Goal: Use online tool/utility: Utilize a website feature to perform a specific function

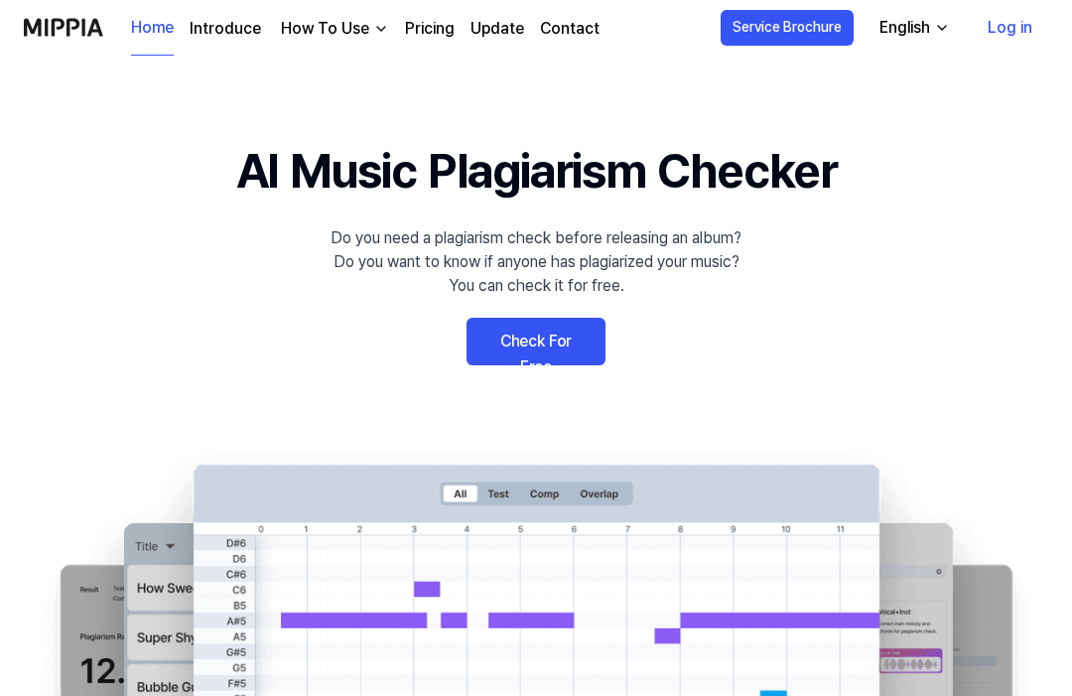
click at [503, 350] on link "Check For Free" at bounding box center [536, 342] width 139 height 48
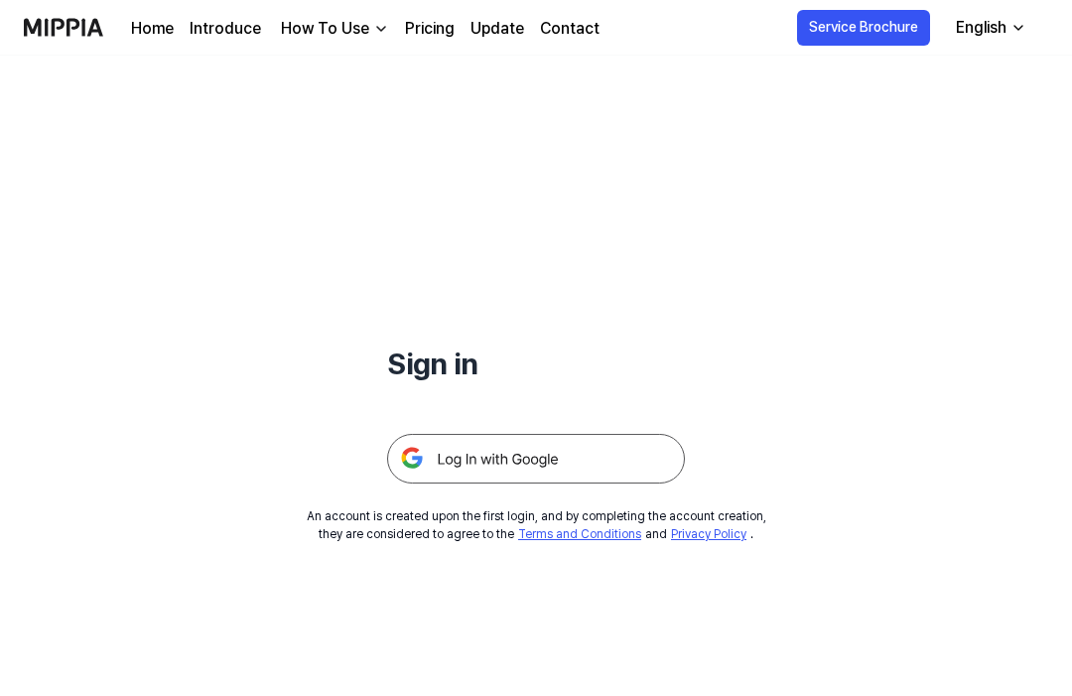
click at [464, 456] on img at bounding box center [536, 459] width 298 height 50
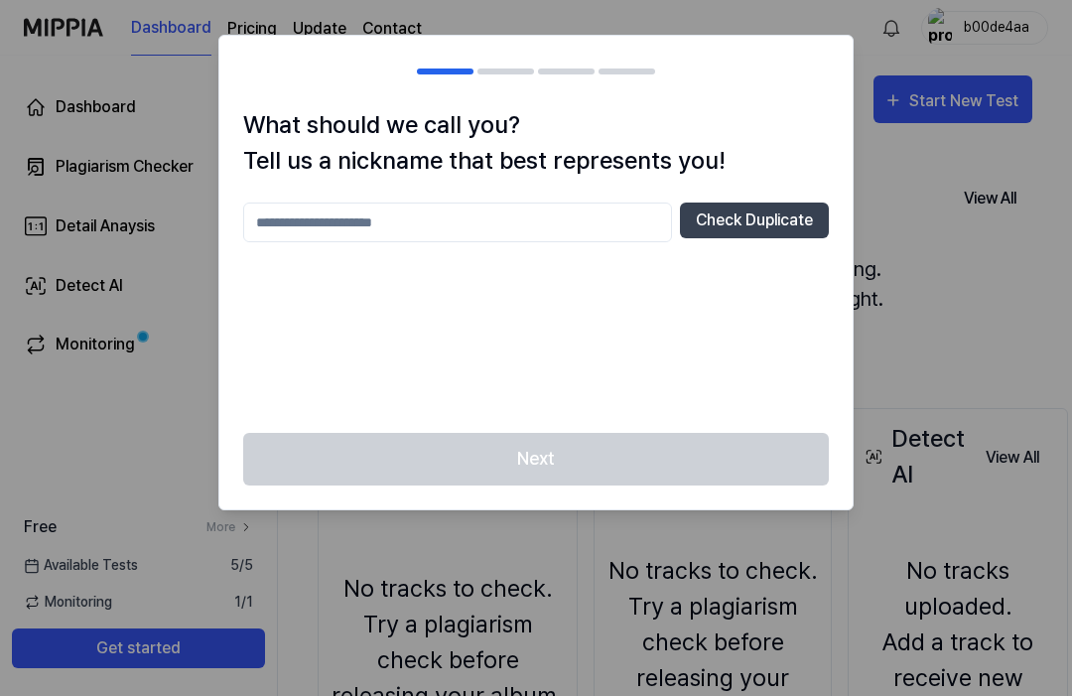
click at [284, 210] on input "text" at bounding box center [457, 223] width 429 height 40
type input "***"
click at [736, 212] on button "Check Duplicate" at bounding box center [754, 221] width 149 height 36
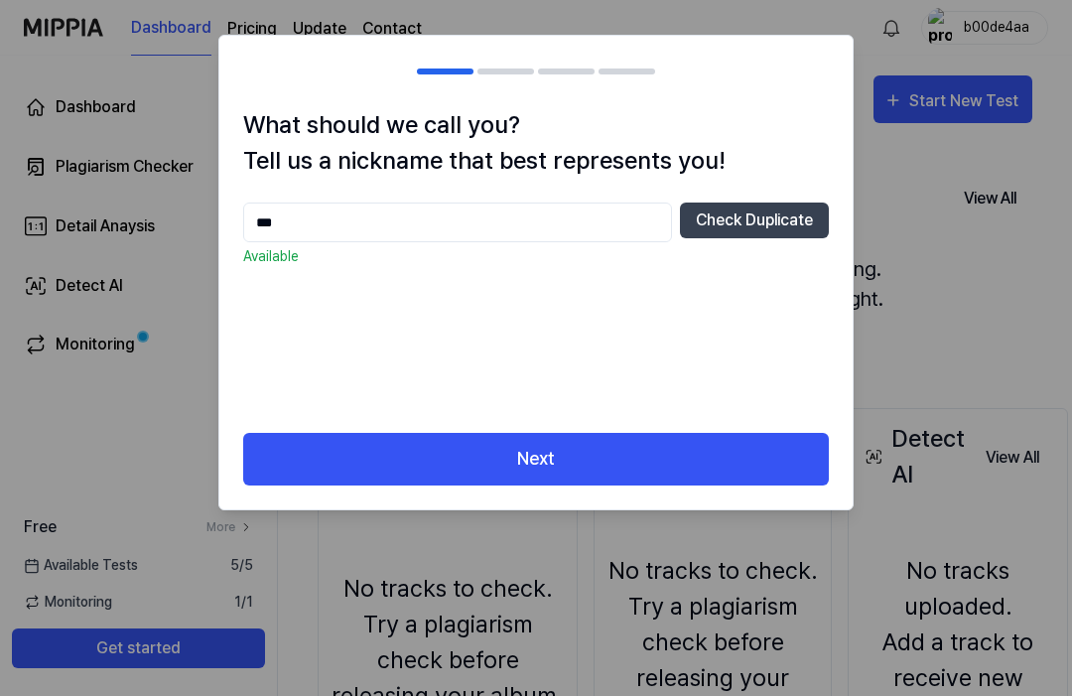
click at [310, 453] on button "Next" at bounding box center [536, 459] width 586 height 53
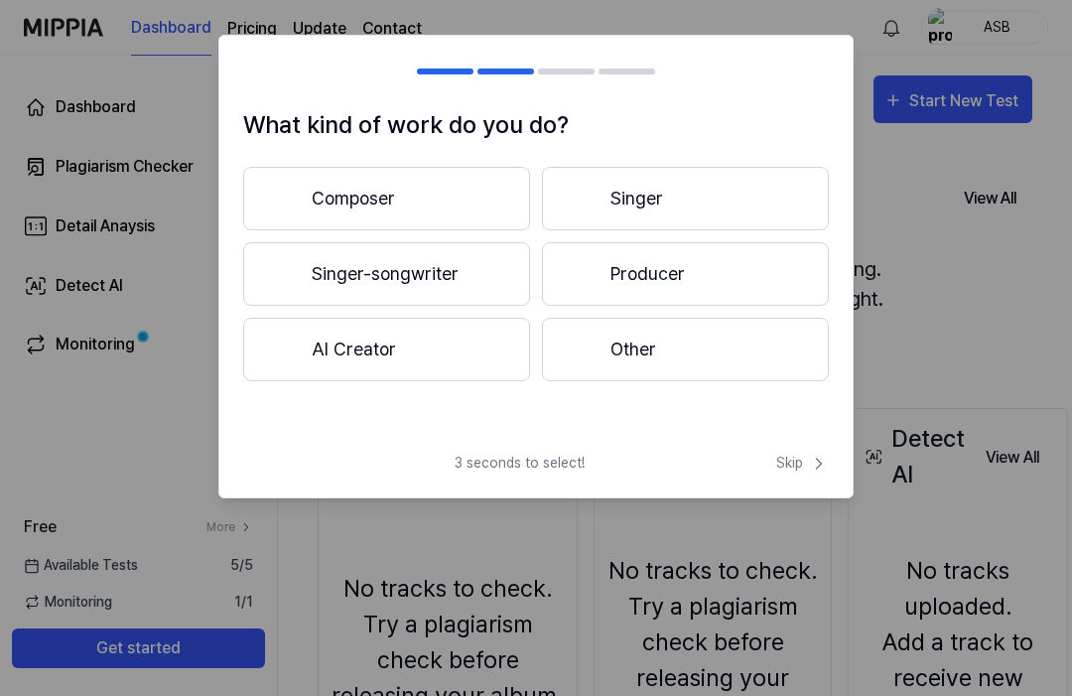
click at [294, 347] on div at bounding box center [284, 350] width 24 height 24
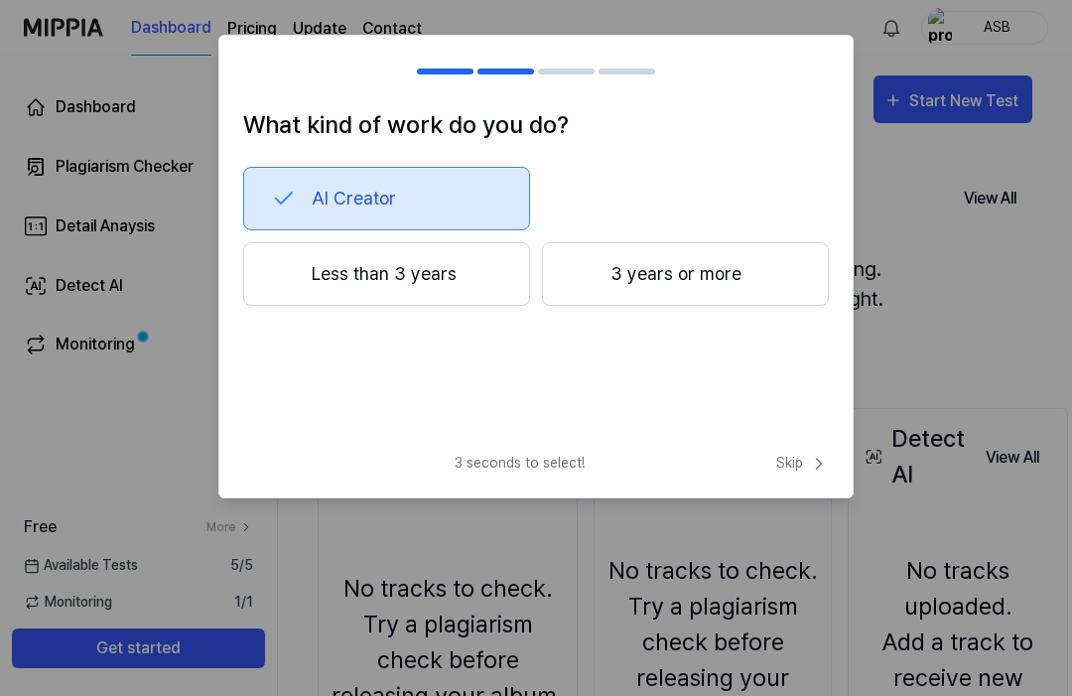
click at [270, 275] on button "Less than 3 years" at bounding box center [386, 274] width 287 height 64
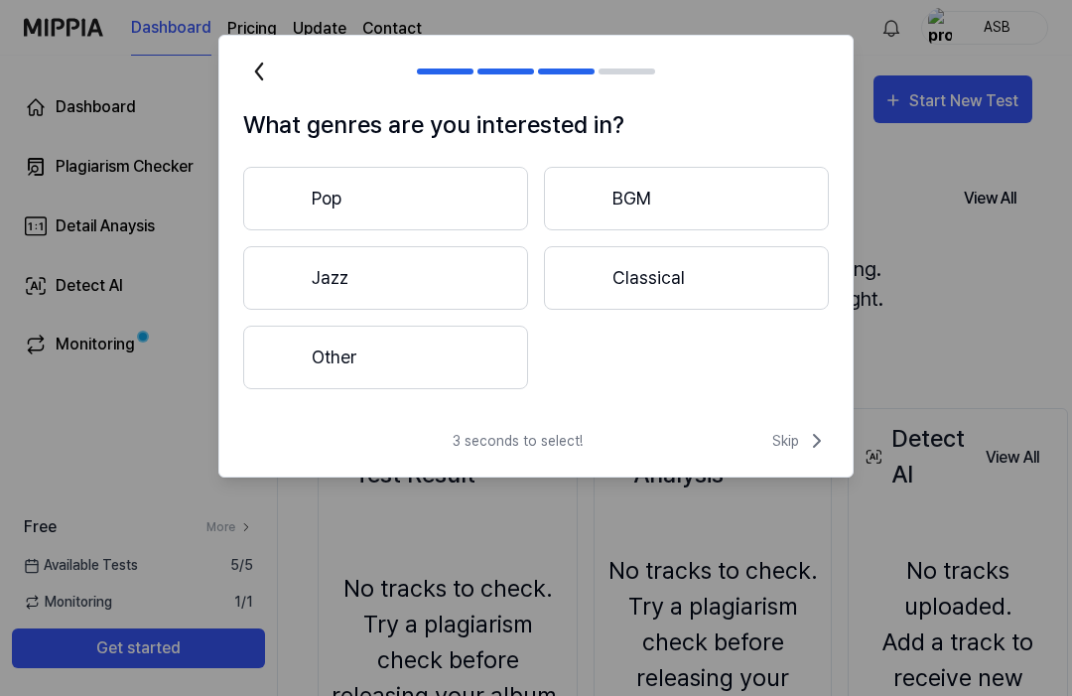
click at [591, 271] on div at bounding box center [585, 278] width 24 height 24
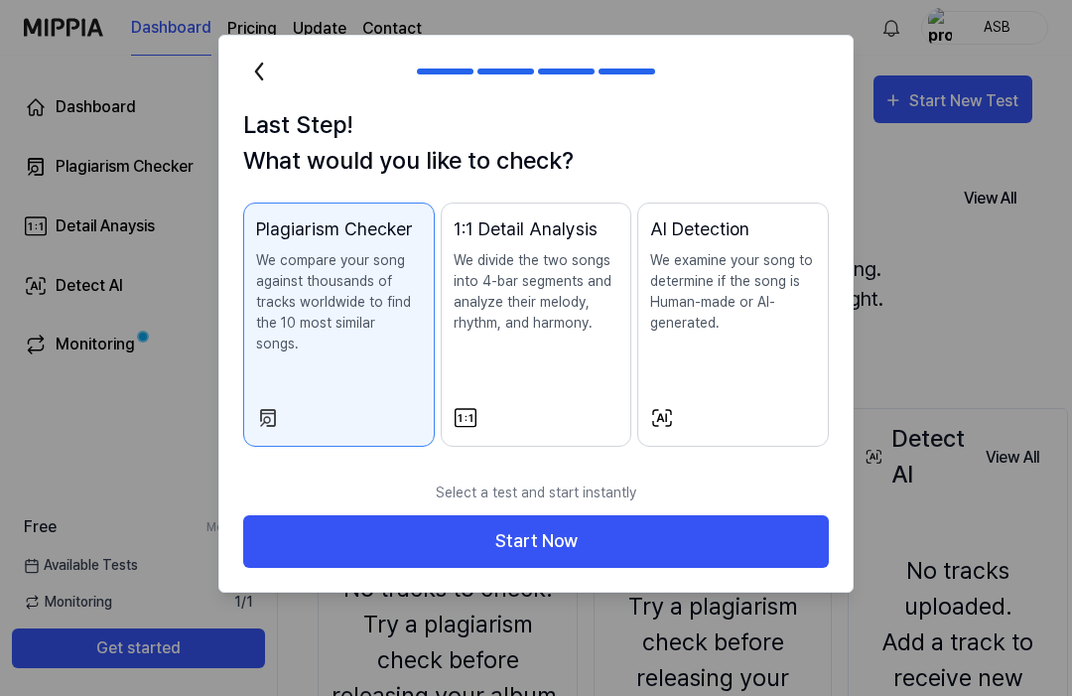
click at [360, 515] on button "Start Now" at bounding box center [536, 541] width 586 height 53
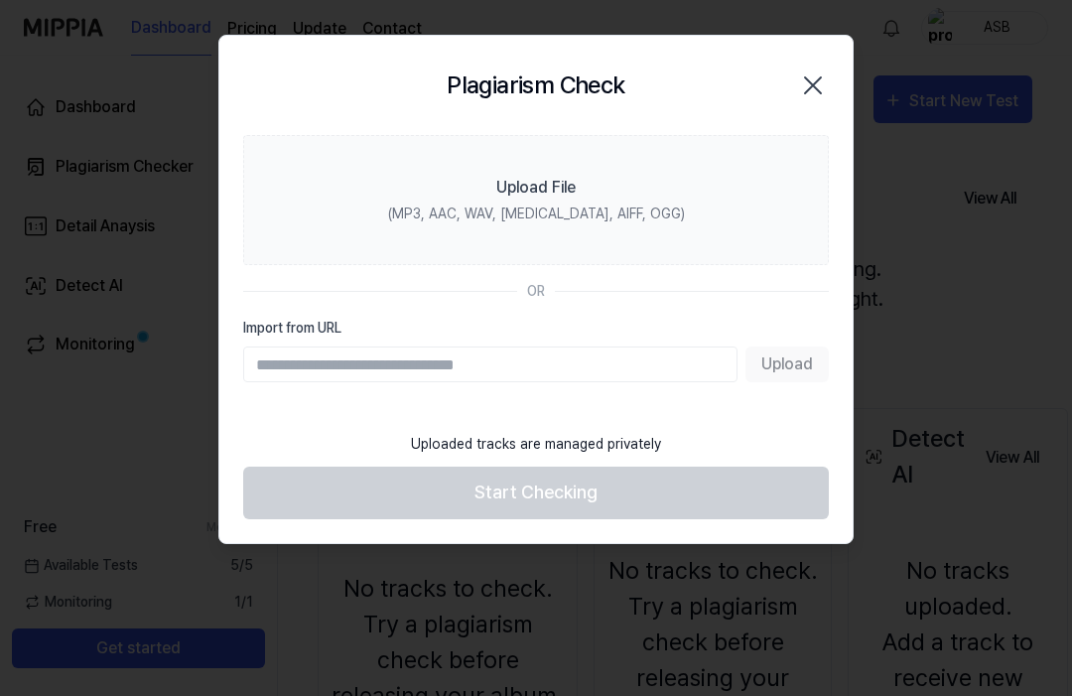
click at [514, 188] on div "Upload File" at bounding box center [535, 188] width 79 height 24
click at [0, 0] on input "Upload File (MP3, AAC, WAV, FLAC, AIFF, OGG)" at bounding box center [0, 0] width 0 height 0
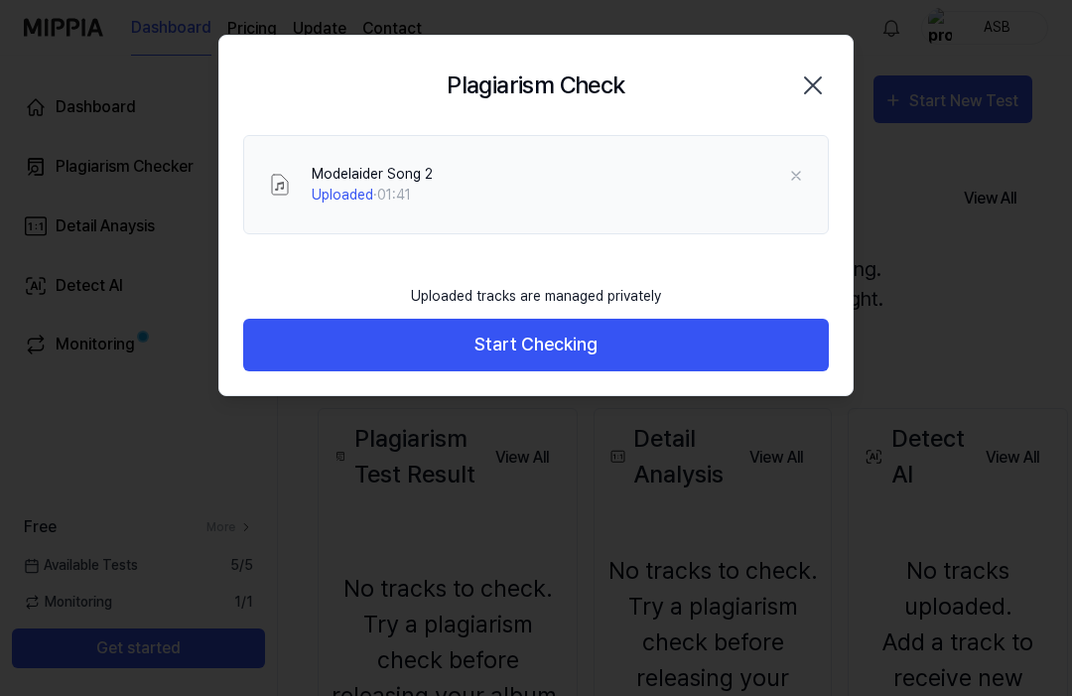
click at [299, 341] on button "Start Checking" at bounding box center [536, 345] width 586 height 53
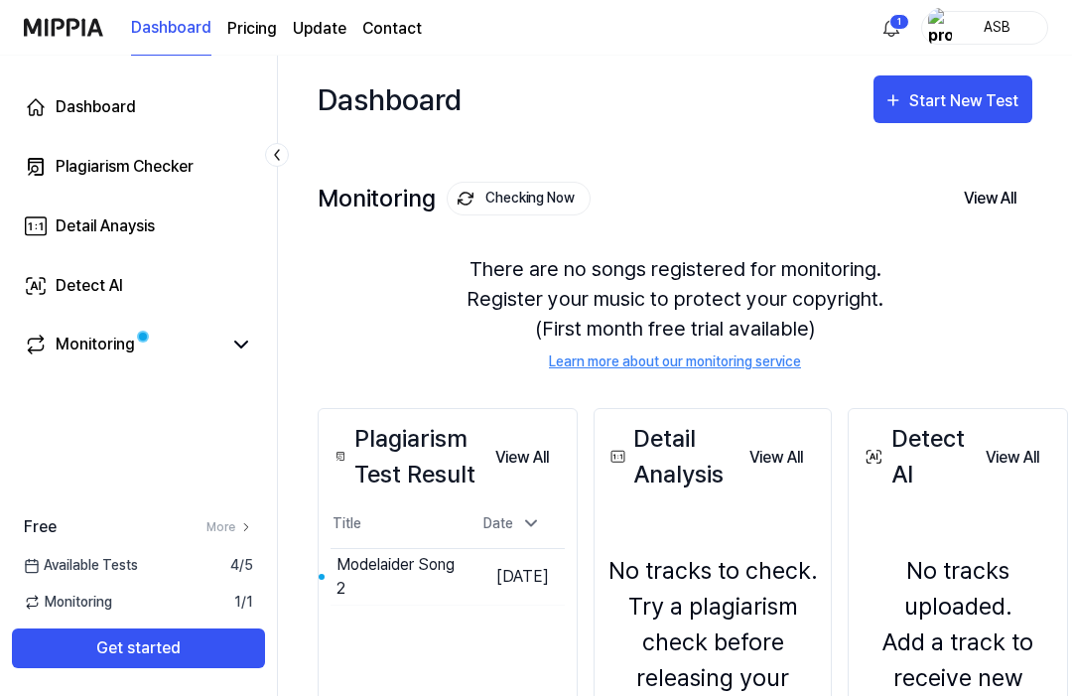
click at [993, 192] on button "View All" at bounding box center [990, 199] width 84 height 42
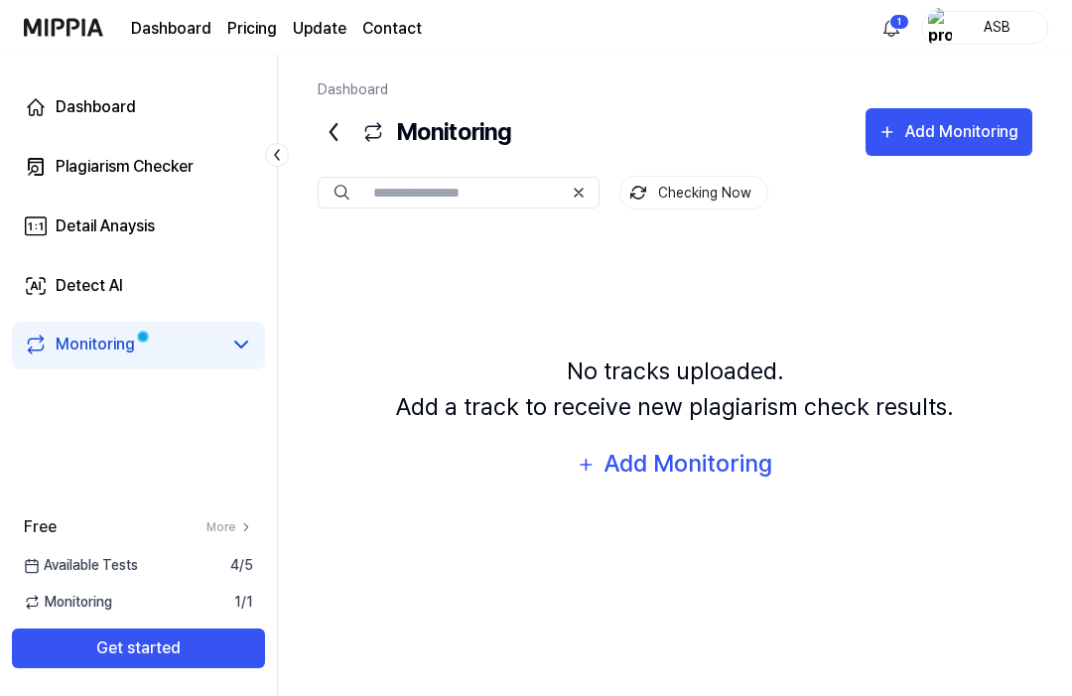
click at [157, 157] on div "Plagiarism Checker" at bounding box center [125, 167] width 138 height 24
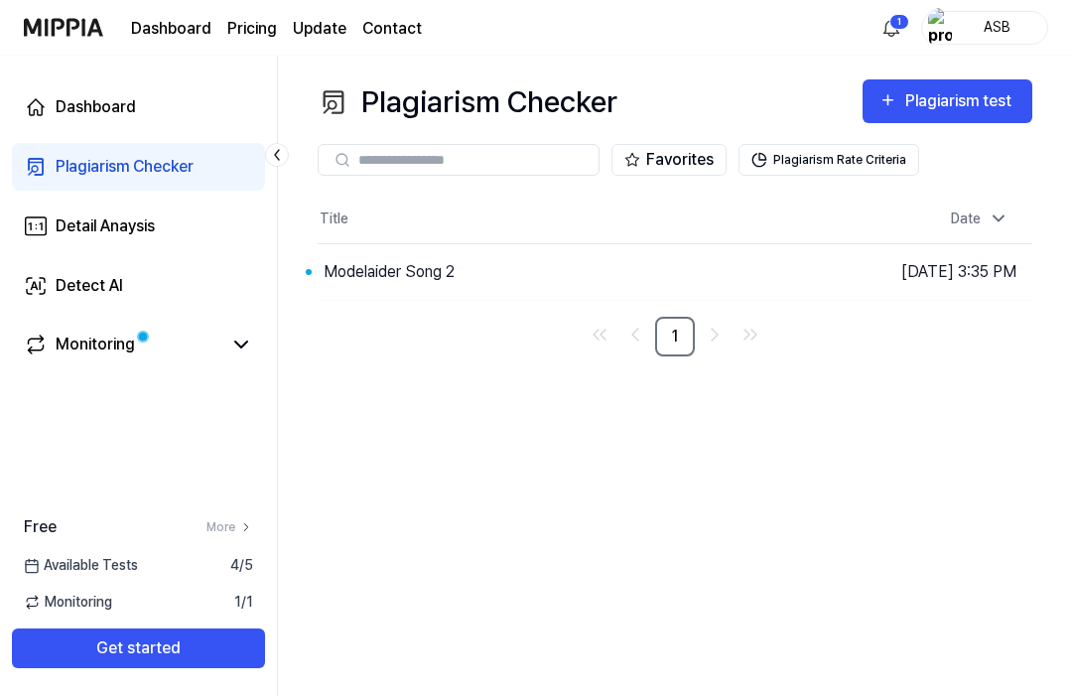
click at [0, 0] on button "Go to Results" at bounding box center [0, 0] width 0 height 0
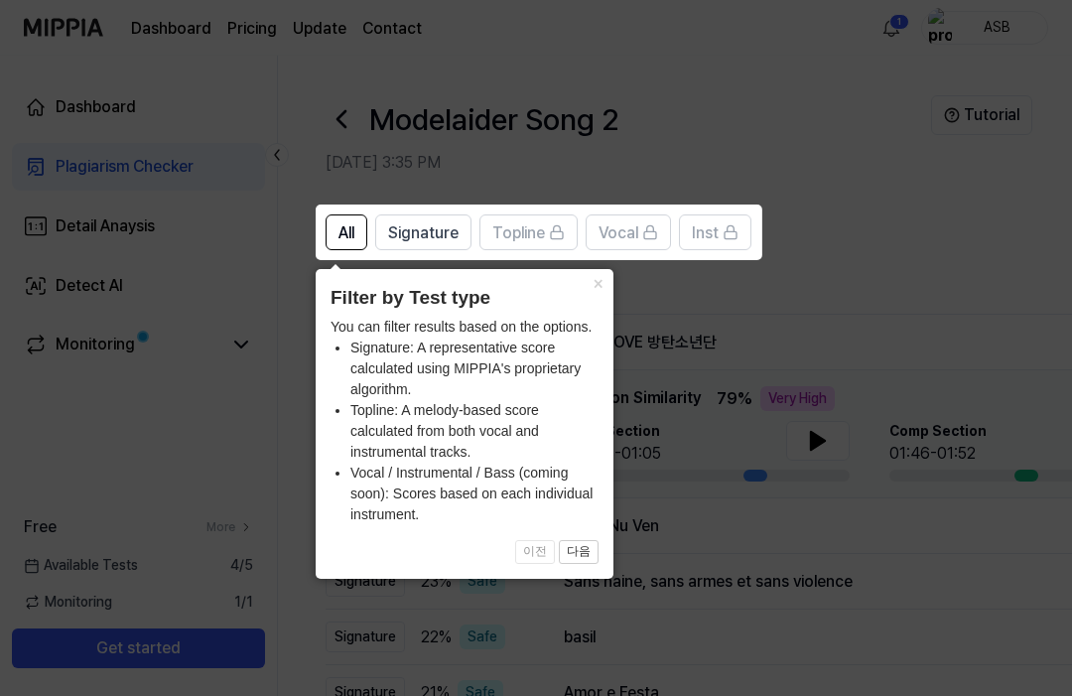
click at [593, 284] on button "×" at bounding box center [598, 283] width 32 height 28
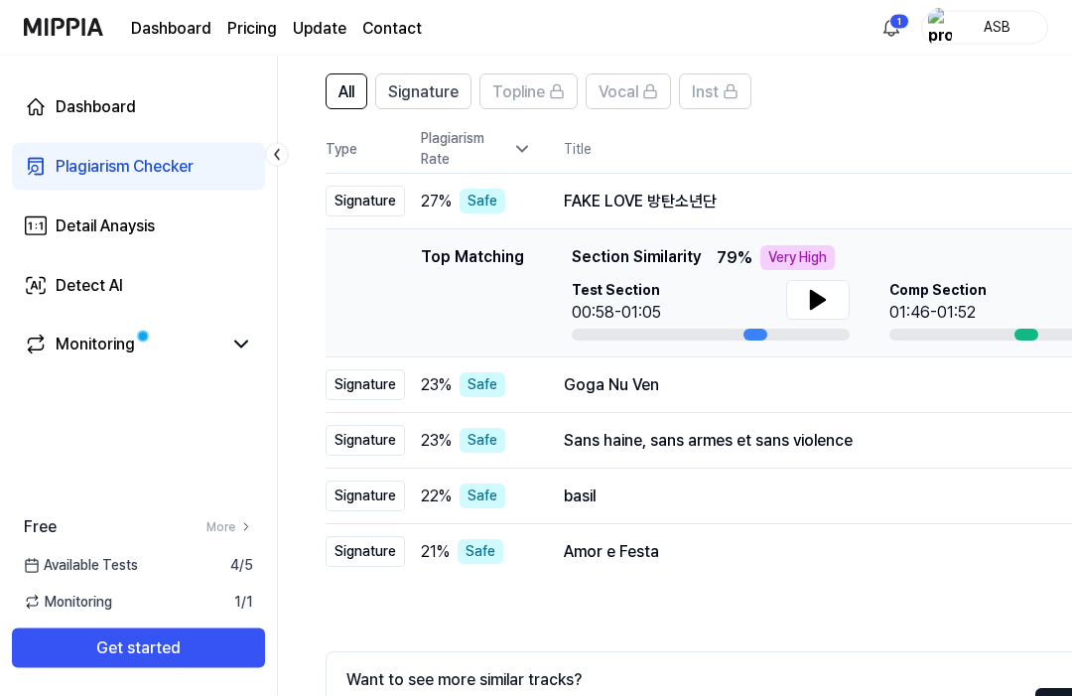
scroll to position [142, 0]
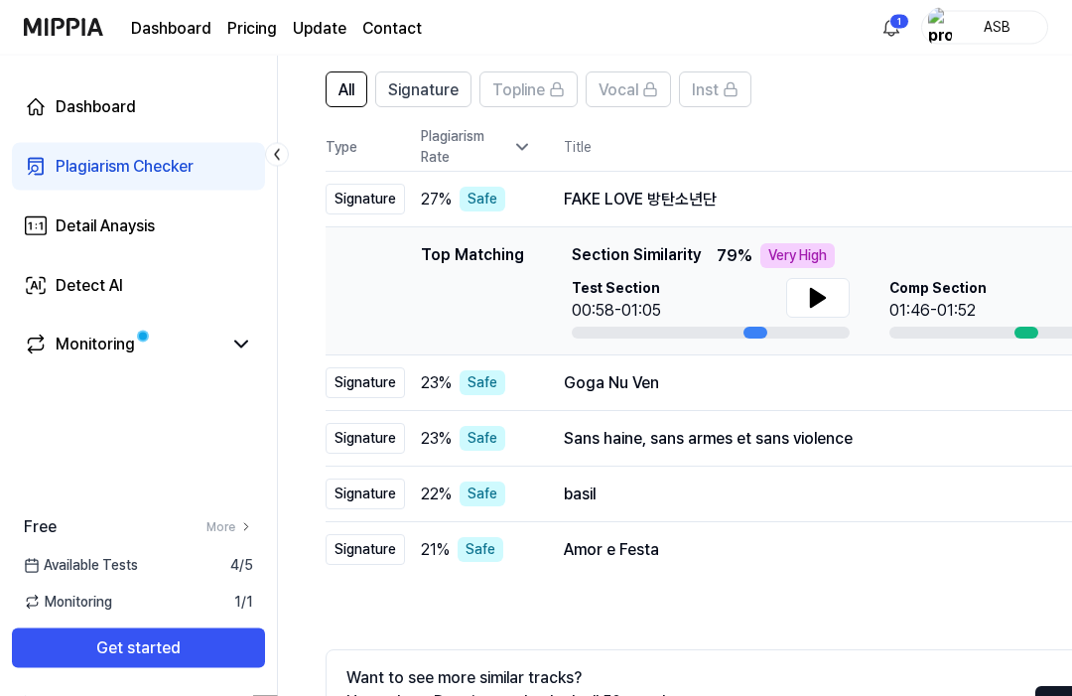
click at [818, 291] on icon at bounding box center [818, 299] width 24 height 24
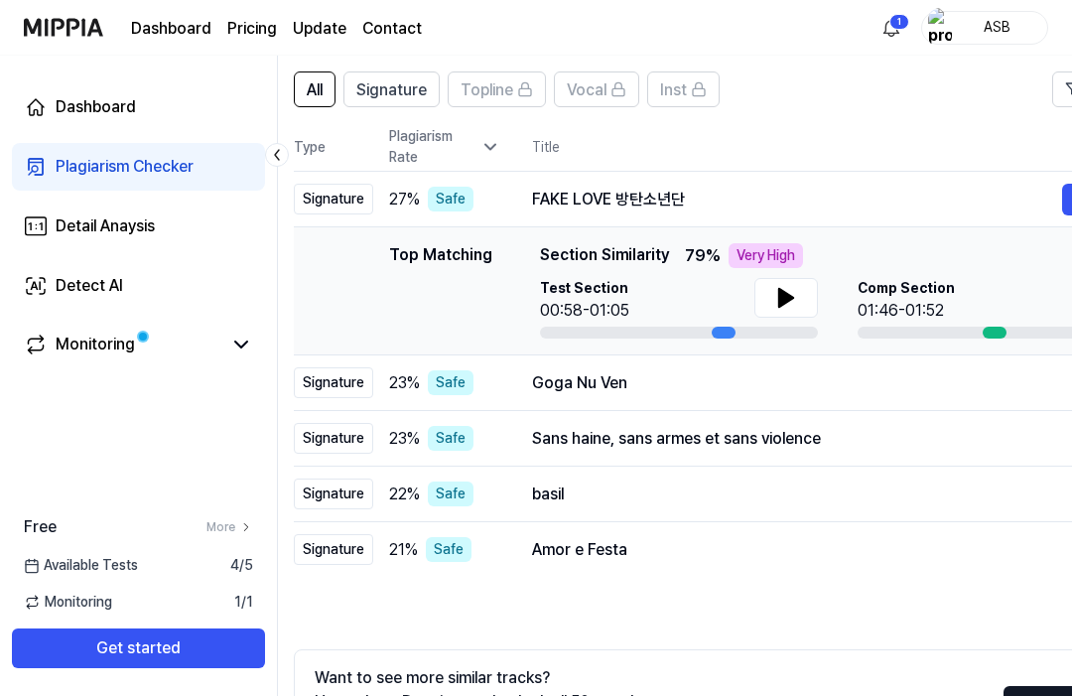
scroll to position [0, 29]
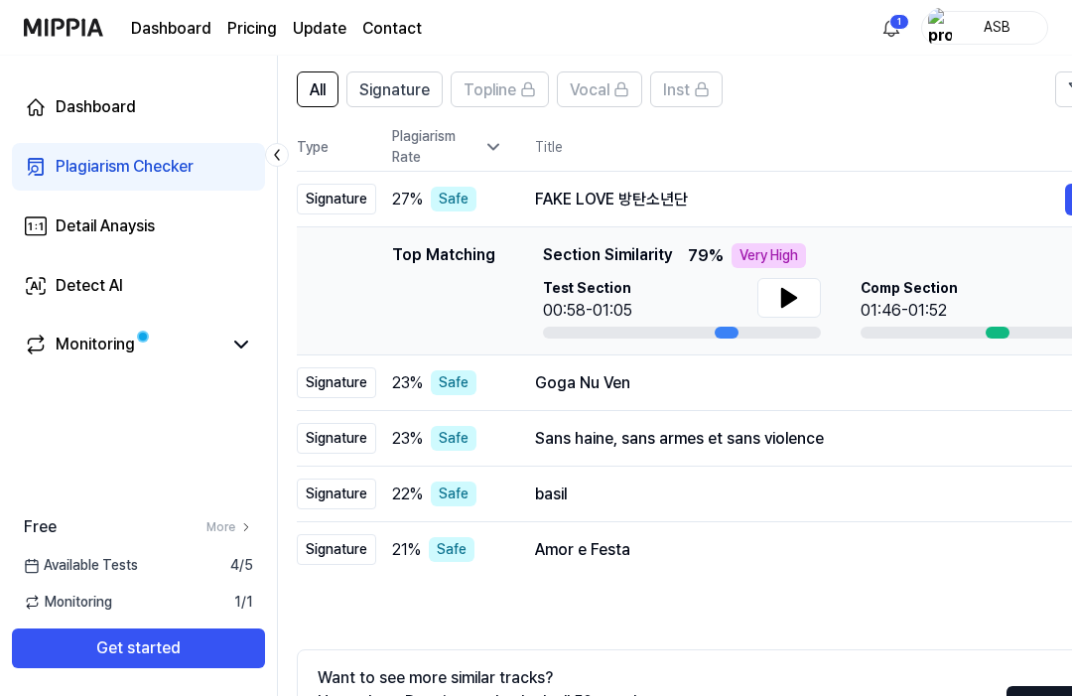
click at [786, 302] on icon at bounding box center [789, 298] width 14 height 18
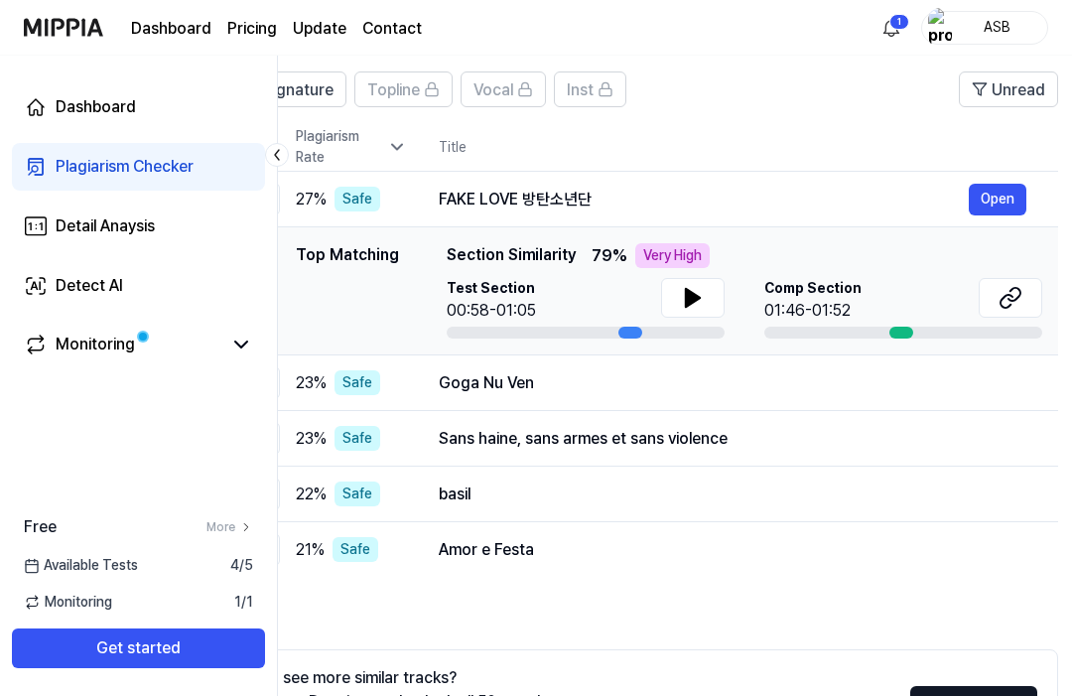
scroll to position [0, 126]
click at [0, 0] on button "Open" at bounding box center [0, 0] width 0 height 0
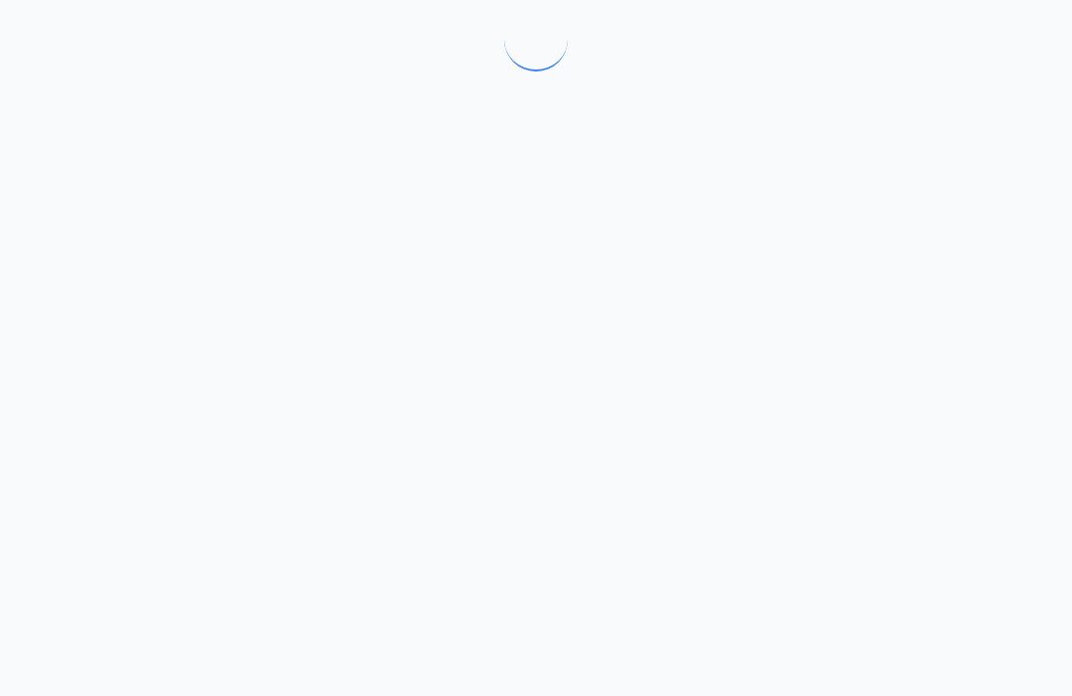
scroll to position [0, 0]
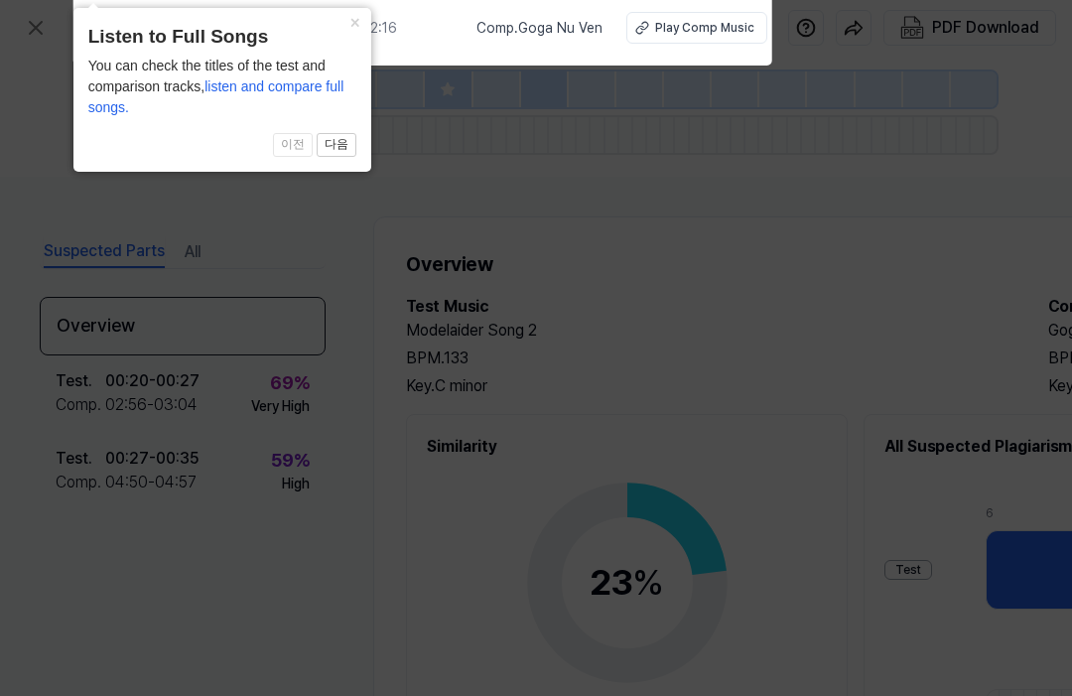
click at [148, 266] on icon at bounding box center [536, 376] width 1072 height 772
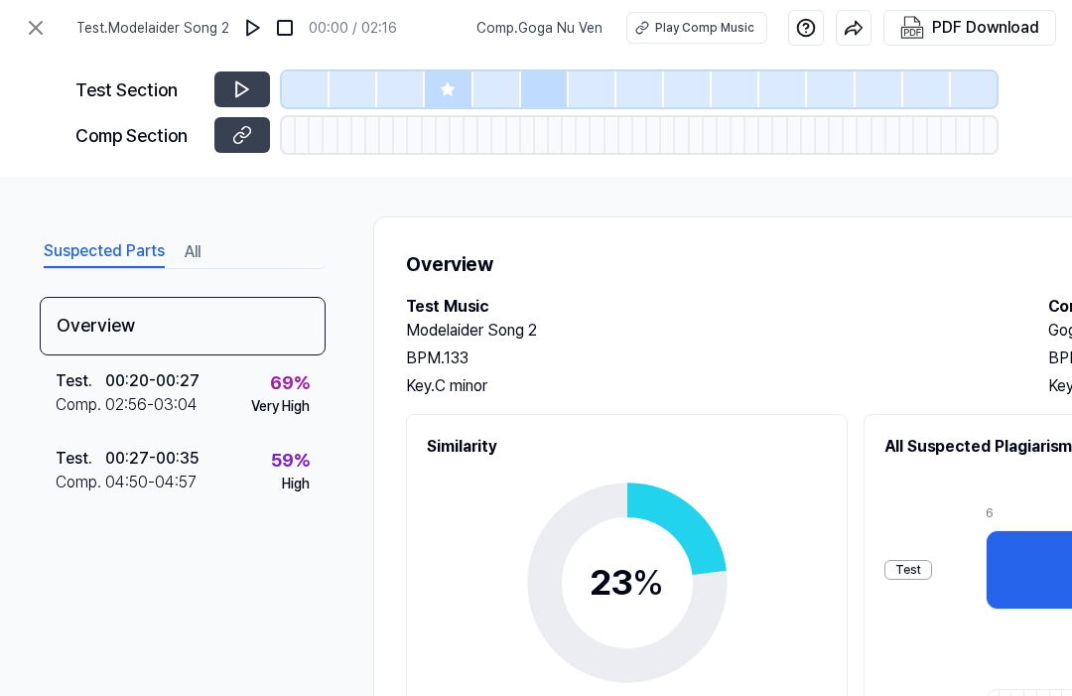
click at [237, 83] on icon at bounding box center [242, 89] width 12 height 15
click at [243, 82] on icon at bounding box center [242, 89] width 20 height 20
click at [233, 76] on button at bounding box center [242, 89] width 56 height 36
click at [251, 19] on img at bounding box center [253, 28] width 20 height 20
click at [982, 23] on div "PDF Download" at bounding box center [985, 28] width 107 height 26
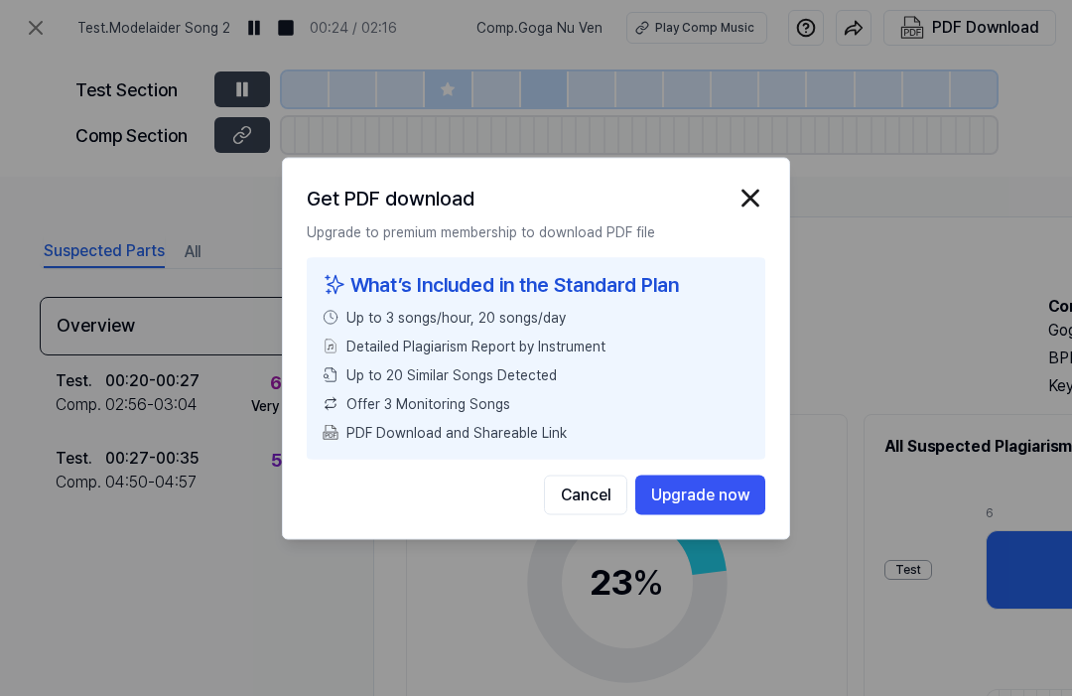
click at [589, 514] on button "Cancel" at bounding box center [585, 495] width 83 height 40
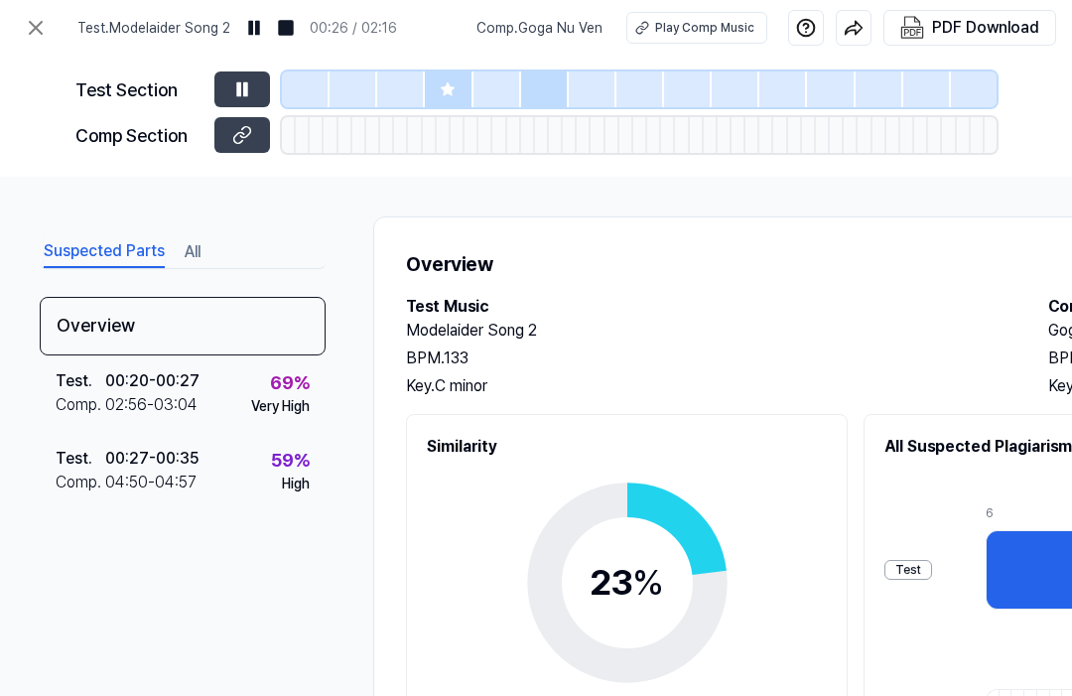
click at [46, 25] on icon at bounding box center [36, 28] width 24 height 24
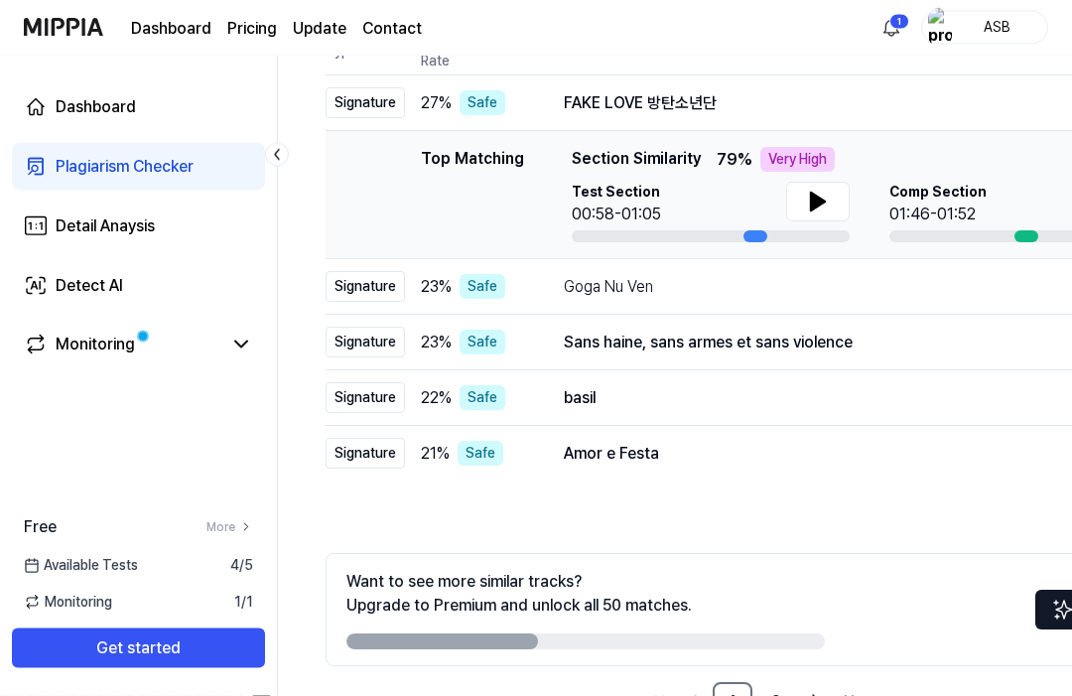
scroll to position [238, 0]
click at [84, 342] on div "Monitoring" at bounding box center [95, 345] width 79 height 24
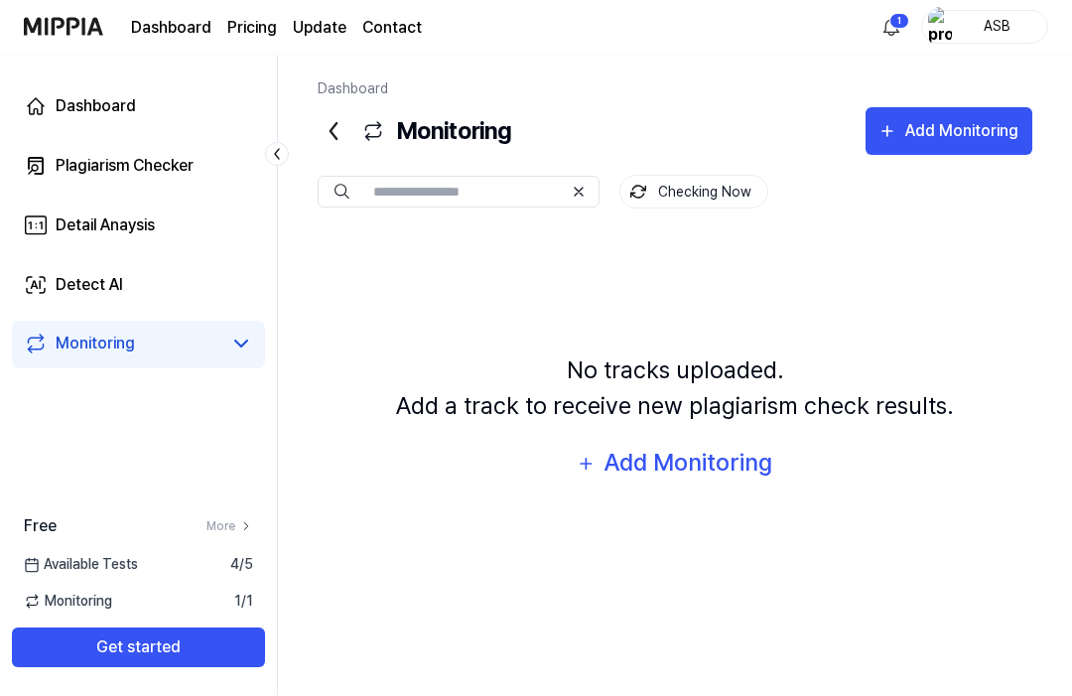
scroll to position [0, 0]
